Goal: Information Seeking & Learning: Compare options

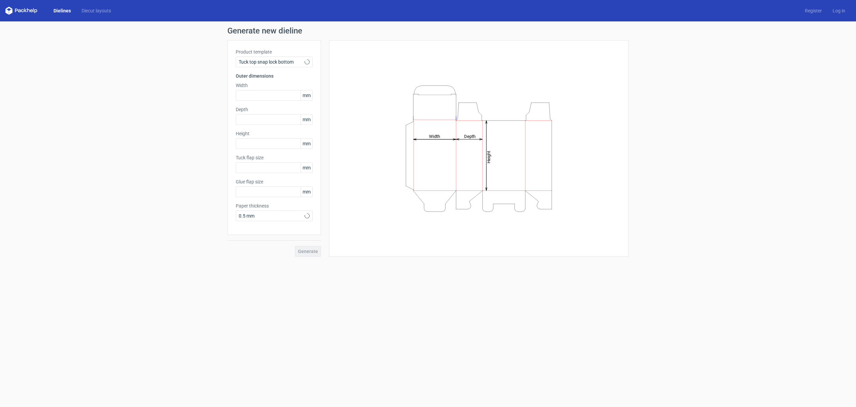
type input "15"
type input "10"
click at [303, 57] on div "Tuck top snap lock bottom" at bounding box center [274, 62] width 77 height 11
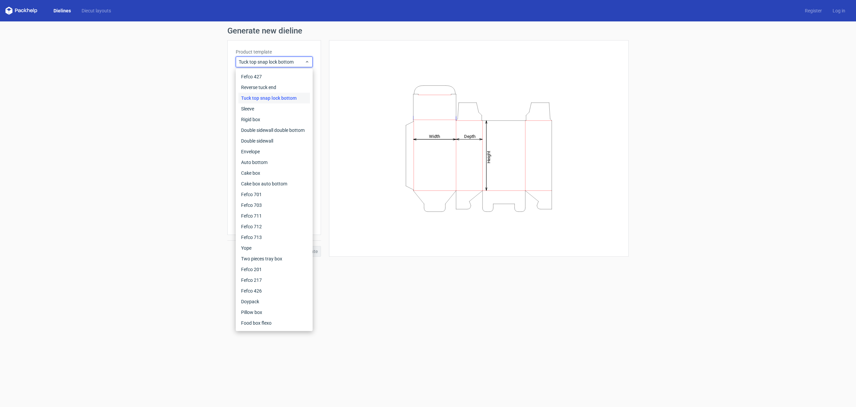
drag, startPoint x: 104, startPoint y: 71, endPoint x: 24, endPoint y: 36, distance: 86.6
click at [104, 71] on div "Generate new dieline Product template Tuck top snap lock bottom Outer dimension…" at bounding box center [428, 141] width 856 height 241
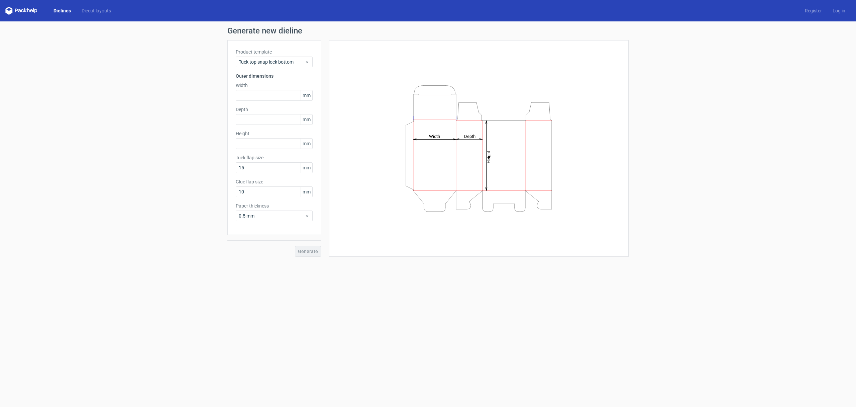
click at [58, 13] on link "Dielines" at bounding box center [62, 10] width 28 height 7
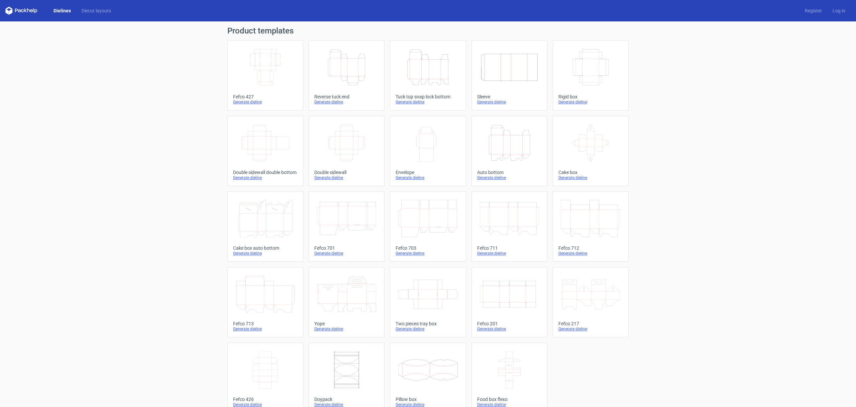
scroll to position [11, 0]
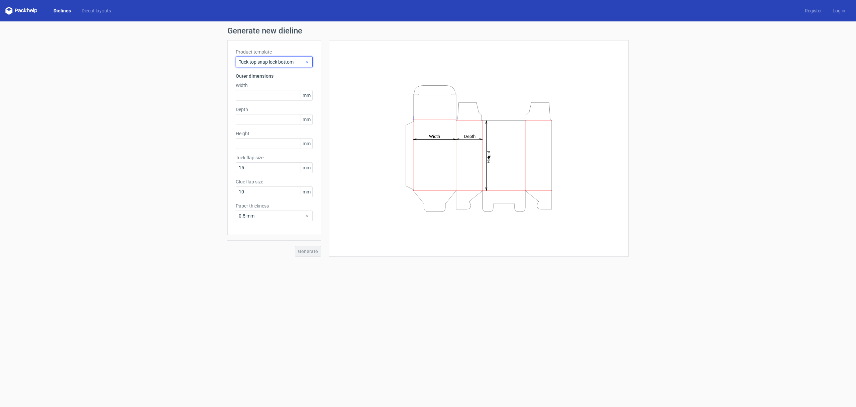
click at [265, 60] on span "Tuck top snap lock bottom" at bounding box center [272, 62] width 66 height 7
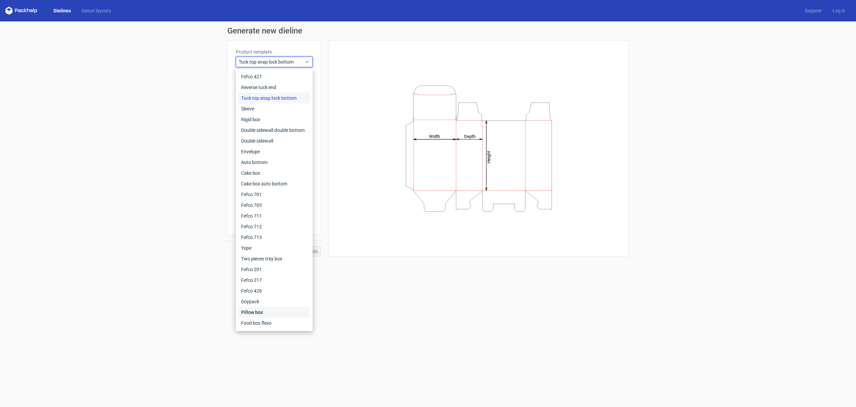
click at [257, 311] on div "Pillow box" at bounding box center [275, 312] width 72 height 11
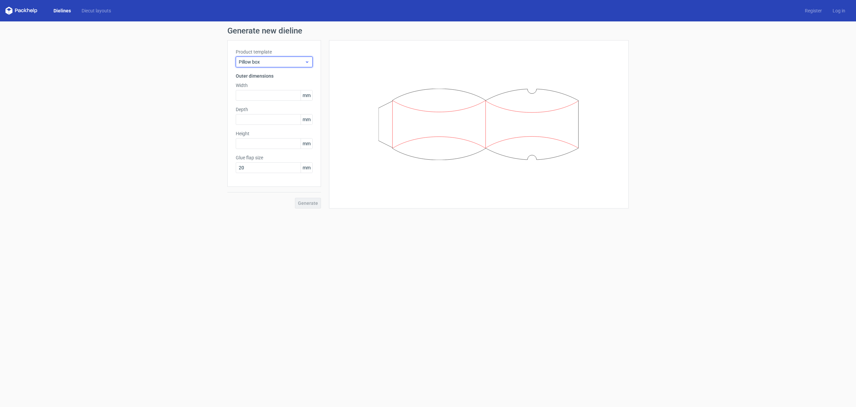
click at [255, 65] on span "Pillow box" at bounding box center [272, 62] width 66 height 7
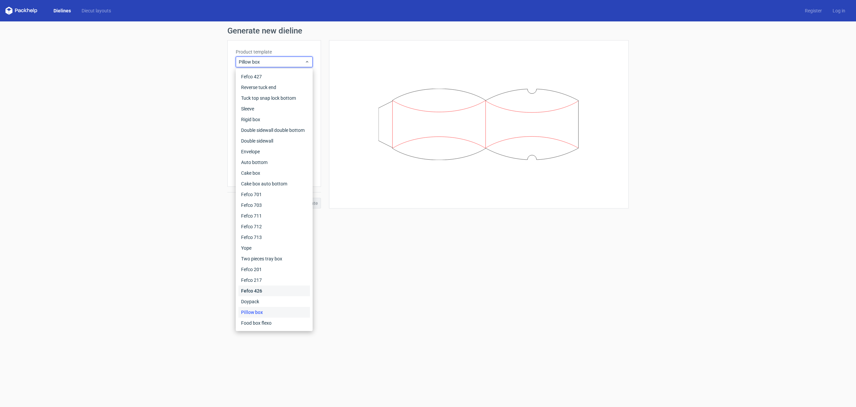
click at [260, 292] on div "Fefco 426" at bounding box center [275, 290] width 72 height 11
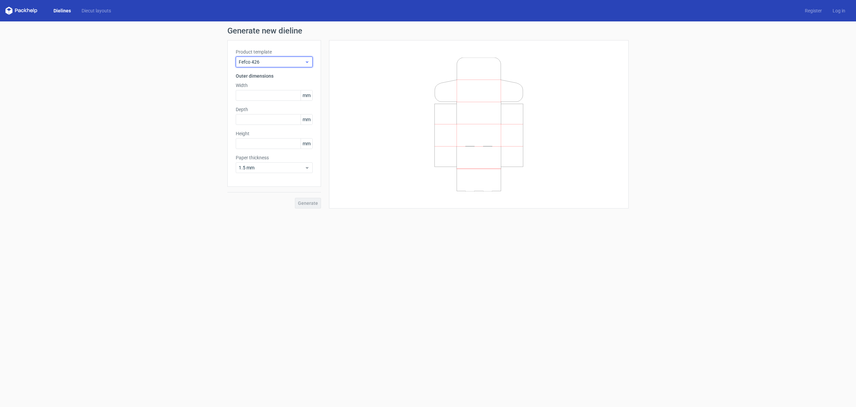
click at [258, 58] on div "Fefco 426" at bounding box center [274, 62] width 77 height 11
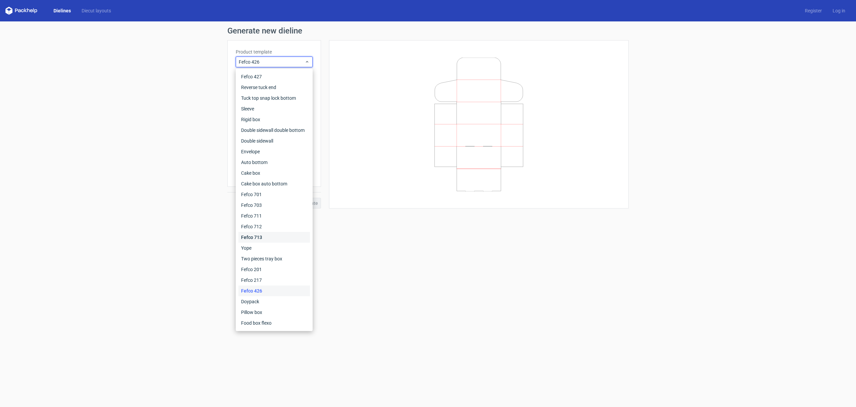
click at [250, 240] on div "Fefco 713" at bounding box center [275, 237] width 72 height 11
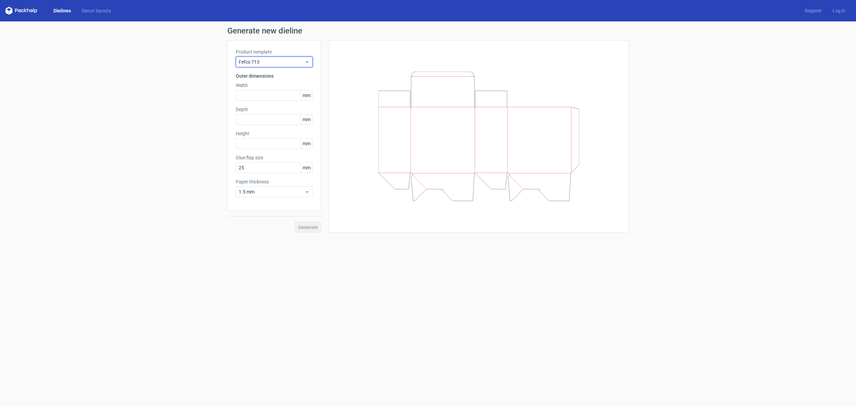
click at [252, 63] on span "Fefco 713" at bounding box center [272, 62] width 66 height 7
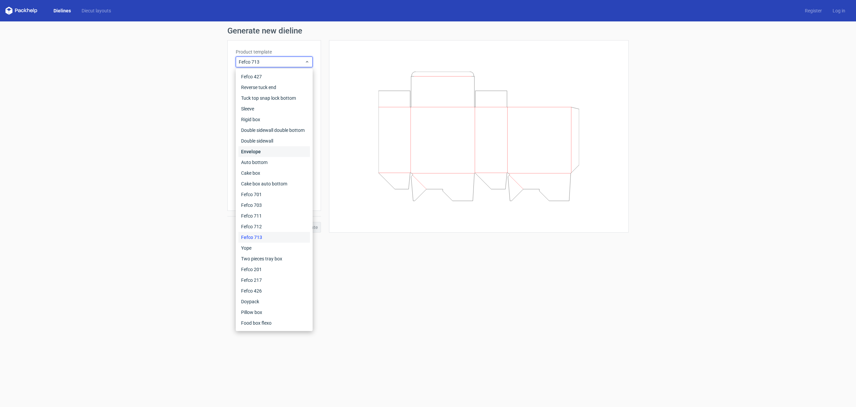
click at [249, 153] on div "Envelope" at bounding box center [275, 151] width 72 height 11
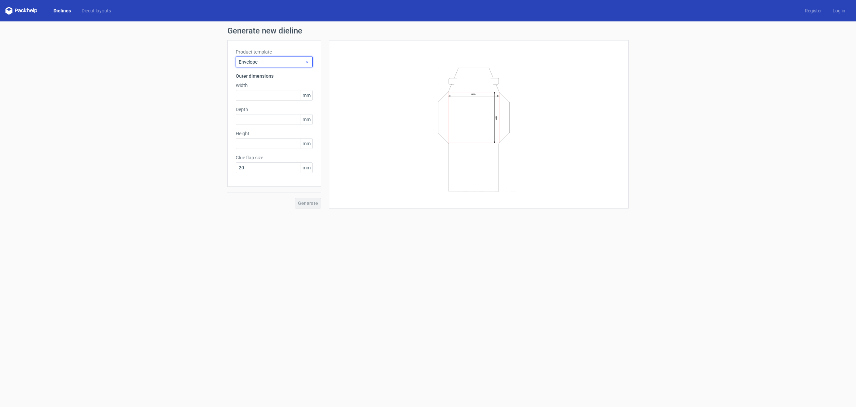
click at [257, 59] on span "Envelope" at bounding box center [272, 62] width 66 height 7
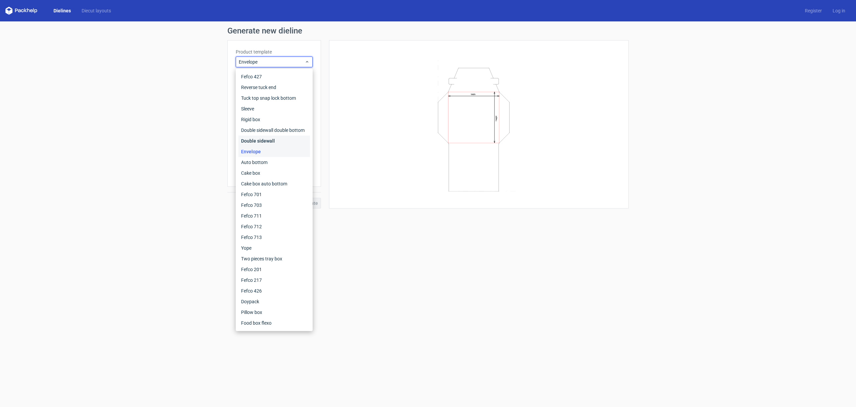
click at [255, 138] on div "Double sidewall" at bounding box center [275, 140] width 72 height 11
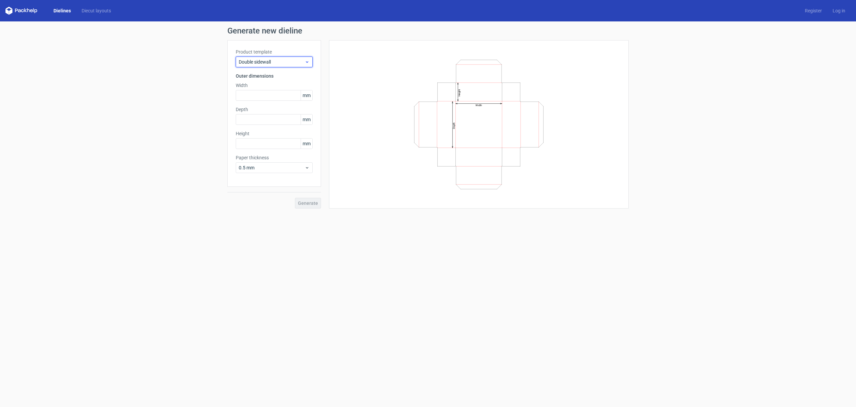
click at [248, 62] on span "Double sidewall" at bounding box center [272, 62] width 66 height 7
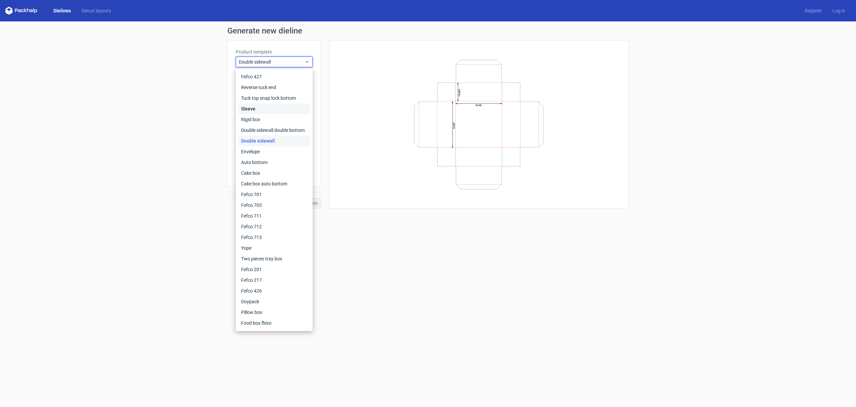
click at [252, 105] on div "Sleeve" at bounding box center [275, 108] width 72 height 11
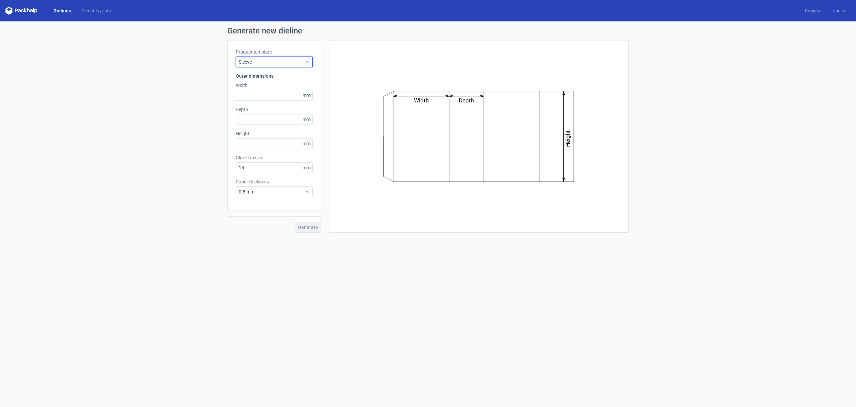
click at [256, 61] on span "Sleeve" at bounding box center [272, 62] width 66 height 7
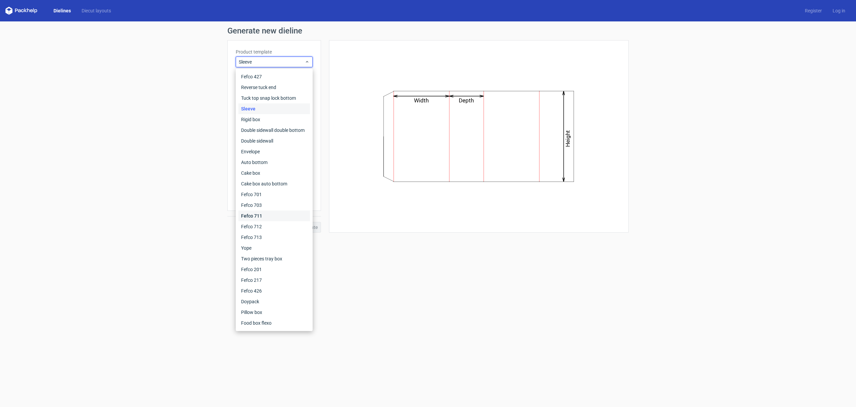
click at [255, 213] on div "Fefco 711" at bounding box center [275, 215] width 72 height 11
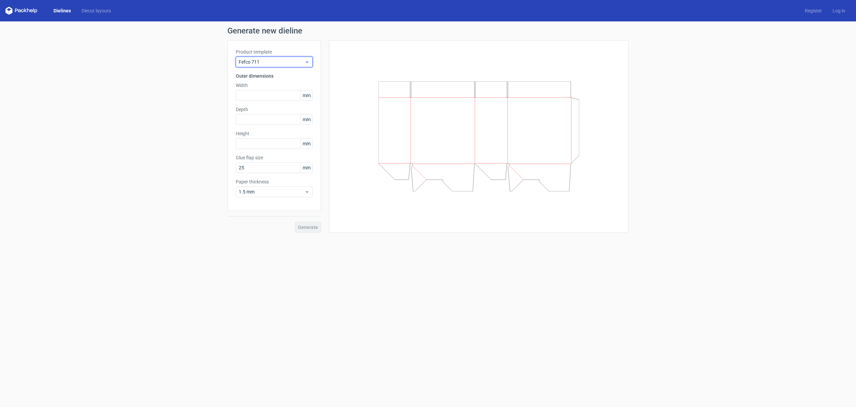
click at [259, 62] on span "Fefco 711" at bounding box center [272, 62] width 66 height 7
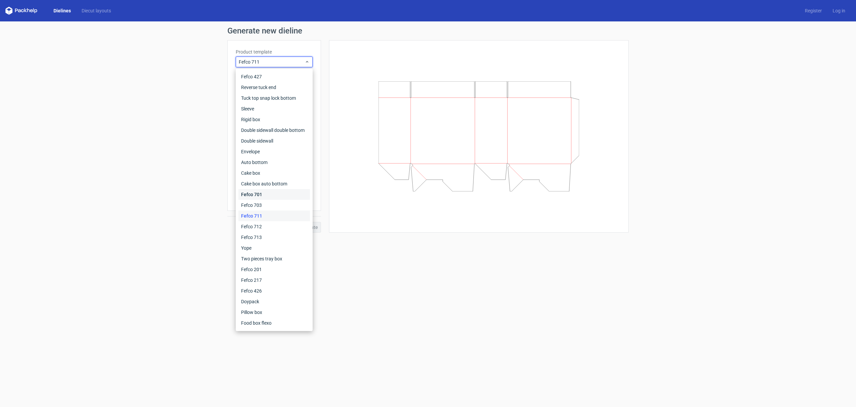
click at [251, 190] on div "Fefco 701" at bounding box center [275, 194] width 72 height 11
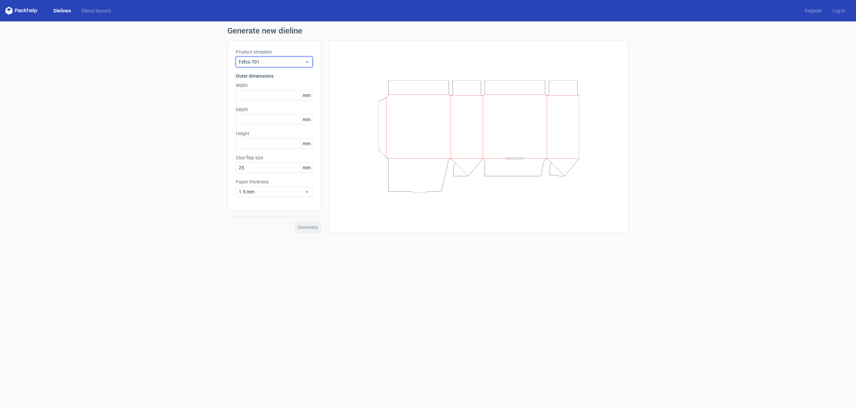
click at [262, 60] on span "Fefco 701" at bounding box center [272, 62] width 66 height 7
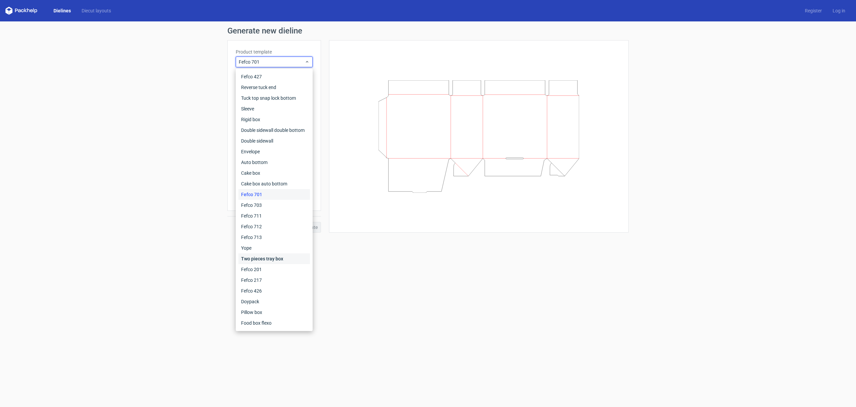
click at [248, 255] on div "Two pieces tray box" at bounding box center [275, 258] width 72 height 11
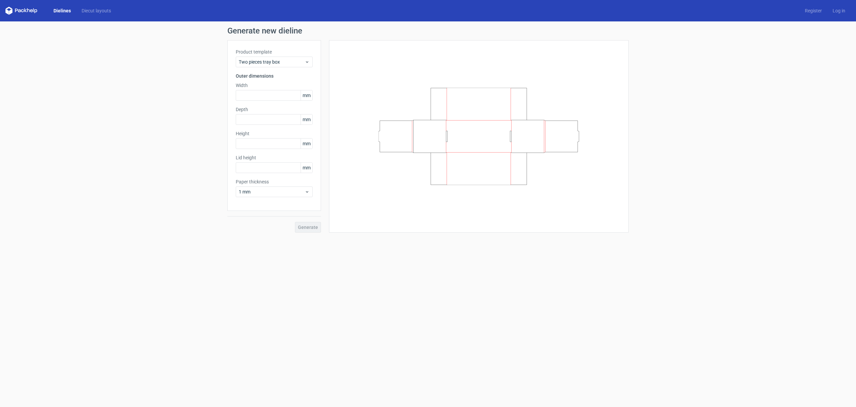
click at [260, 74] on h3 "Outer dimensions" at bounding box center [274, 76] width 77 height 7
click at [263, 60] on span "Two pieces tray box" at bounding box center [272, 62] width 66 height 7
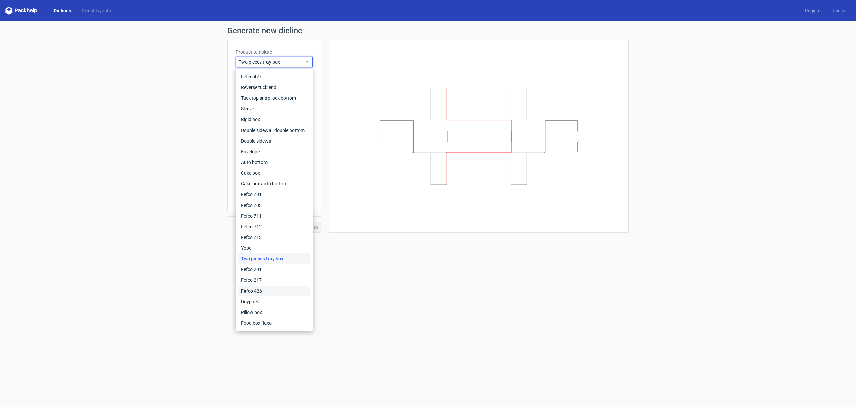
click at [267, 286] on div "Fefco 426" at bounding box center [275, 290] width 72 height 11
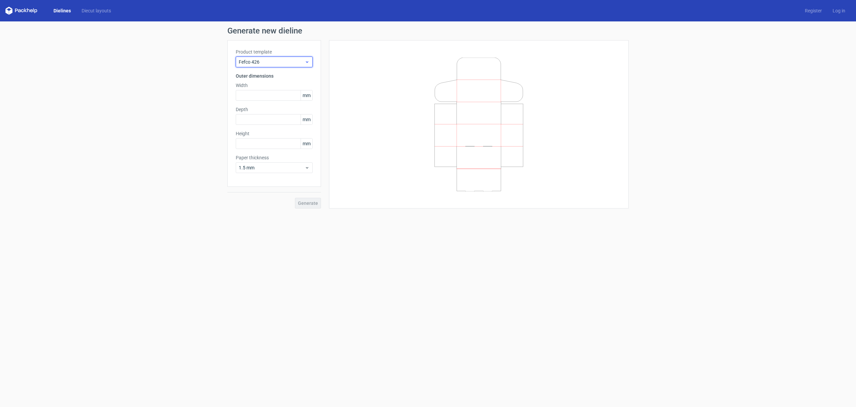
click at [263, 57] on div "Fefco 426" at bounding box center [274, 62] width 77 height 11
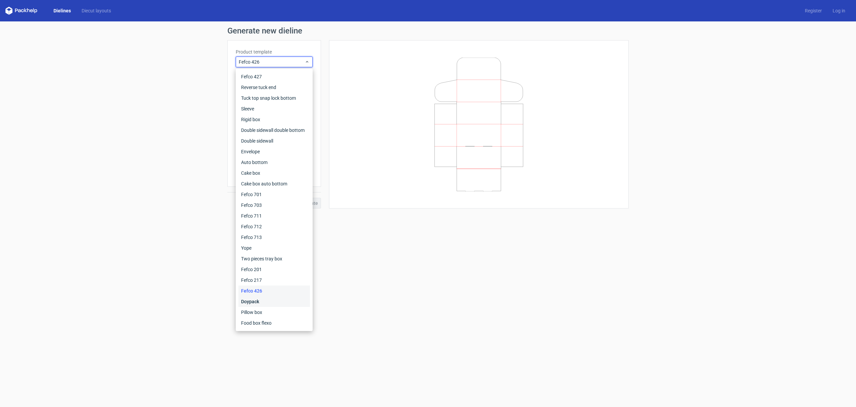
click at [254, 304] on div "Doypack" at bounding box center [275, 301] width 72 height 11
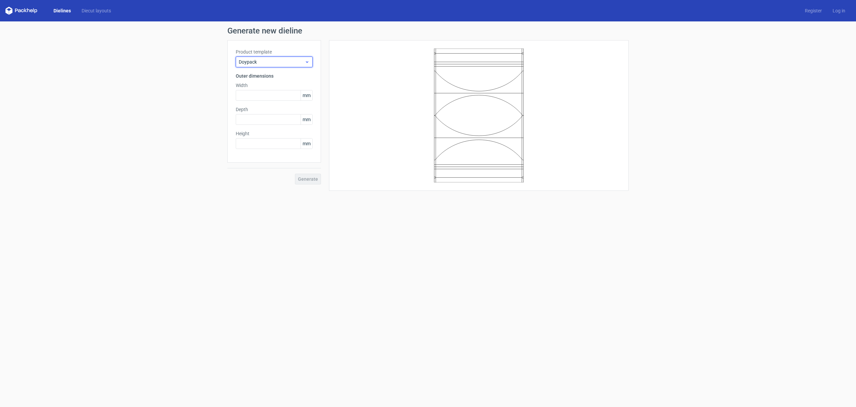
click at [270, 60] on span "Doypack" at bounding box center [272, 62] width 66 height 7
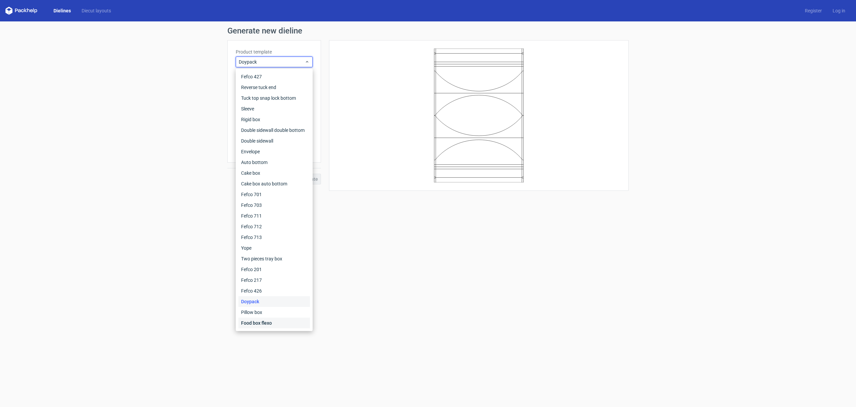
click at [264, 317] on div "Food box flexo" at bounding box center [275, 322] width 72 height 11
